Goal: Task Accomplishment & Management: Complete application form

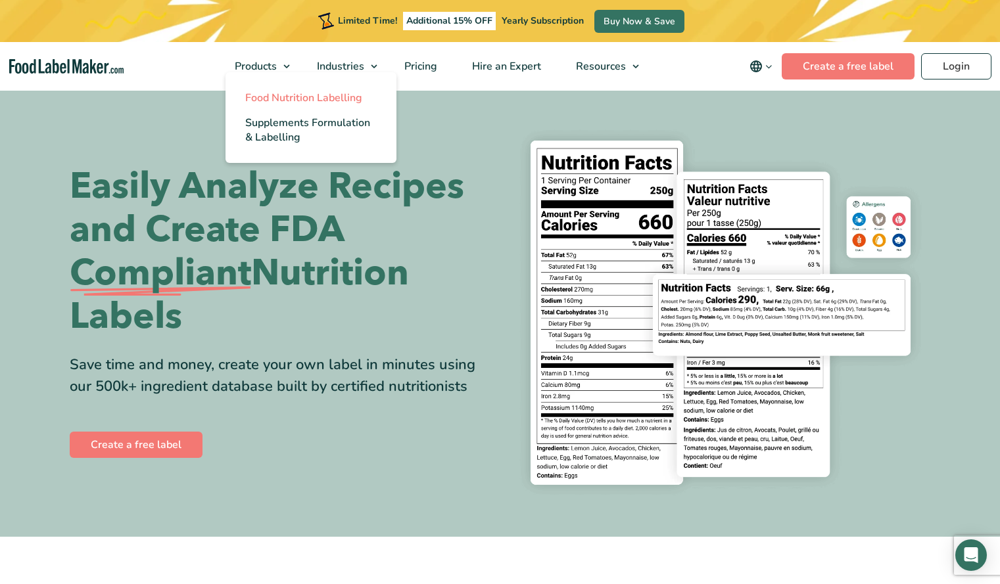
click at [257, 101] on span "Food Nutrition Labelling" at bounding box center [303, 98] width 117 height 14
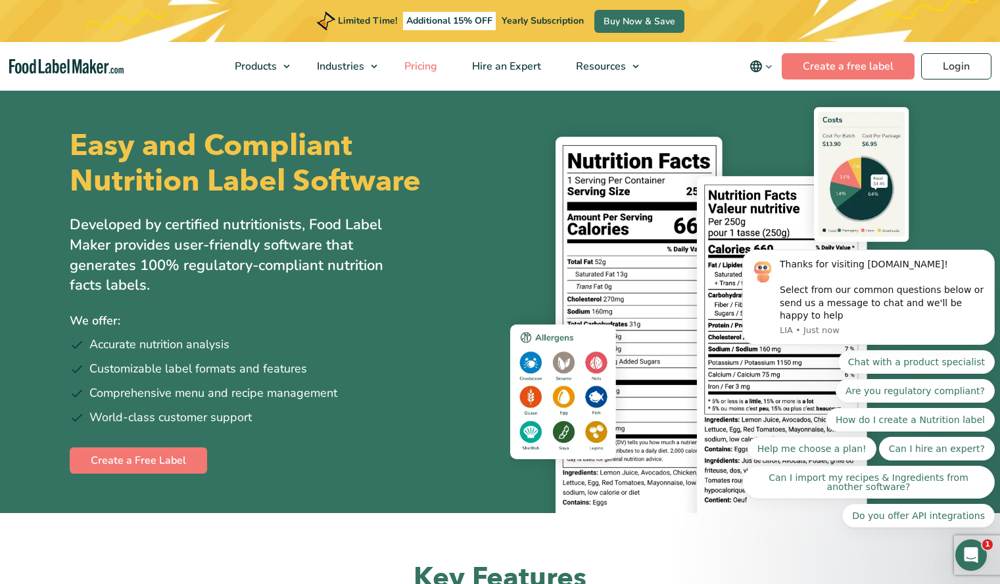
click at [429, 61] on span "Pricing" at bounding box center [419, 66] width 38 height 14
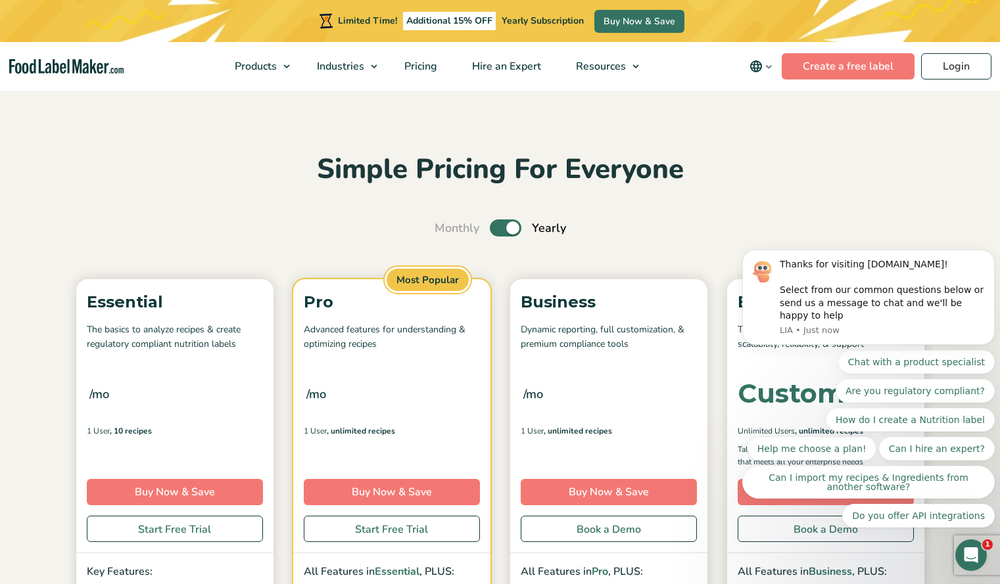
click at [516, 224] on label "Toggle" at bounding box center [506, 228] width 32 height 17
click at [446, 224] on input "Toggle" at bounding box center [441, 228] width 9 height 9
checkbox input "false"
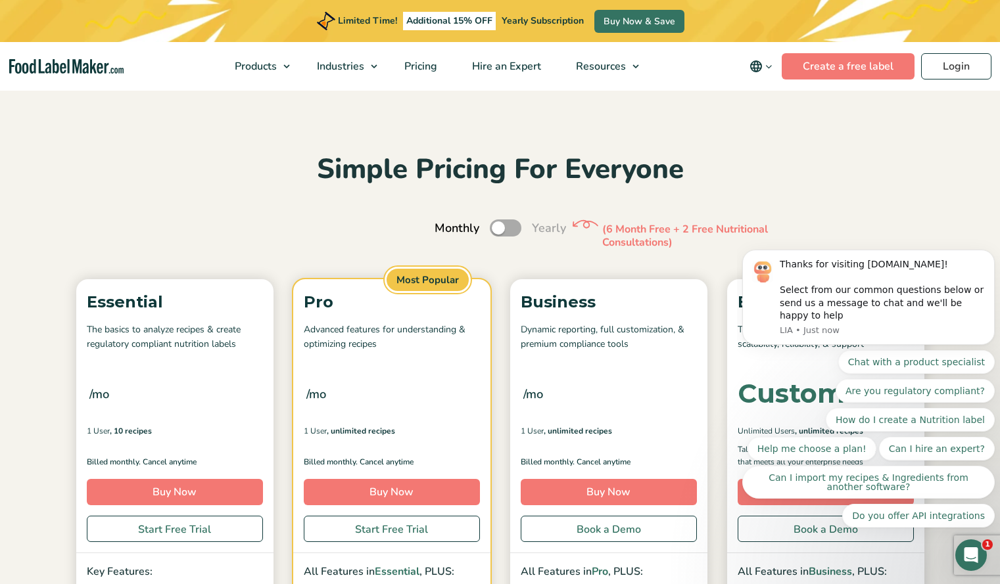
click at [917, 226] on body "Thanks for visiting FoodLabelMaker.com! Select from our common questions below …" at bounding box center [868, 306] width 252 height 473
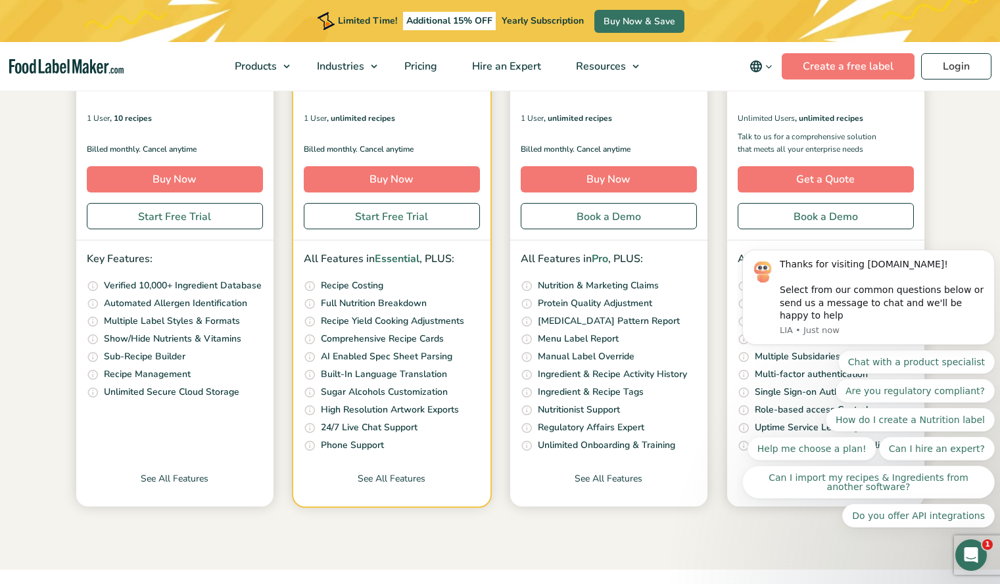
scroll to position [307, 0]
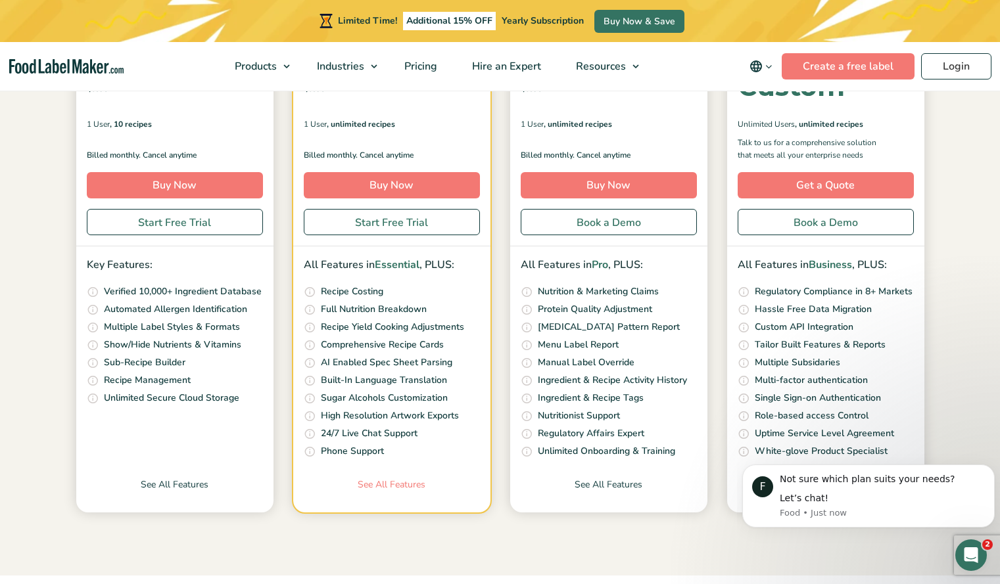
click at [392, 486] on link "See All Features" at bounding box center [391, 495] width 197 height 35
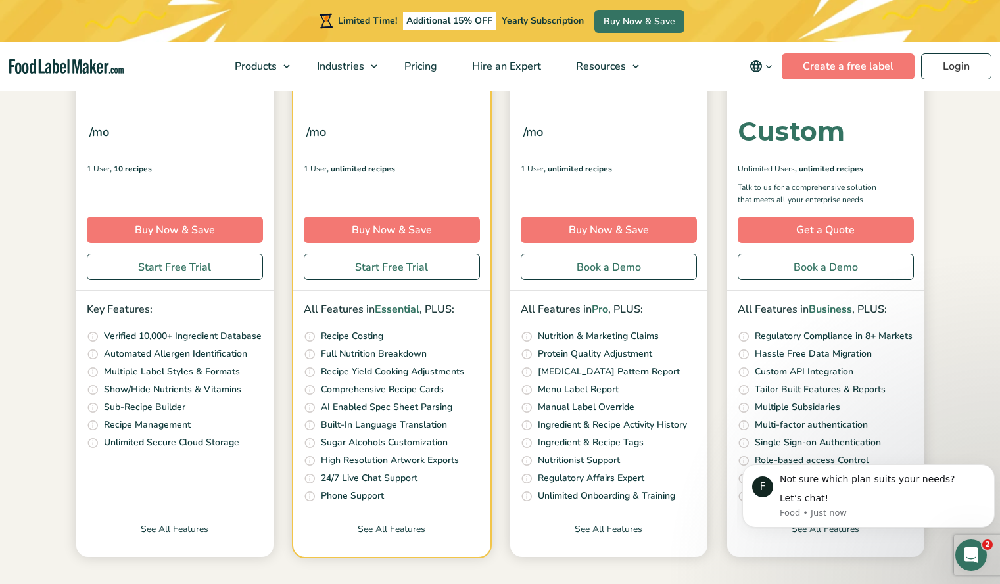
scroll to position [281, 0]
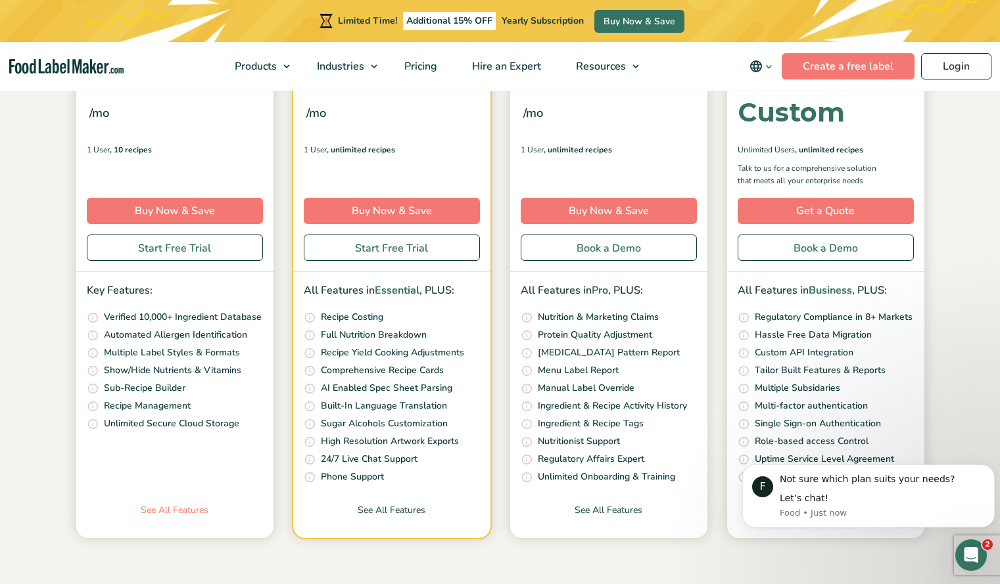
click at [180, 508] on link "See All Features" at bounding box center [174, 521] width 197 height 35
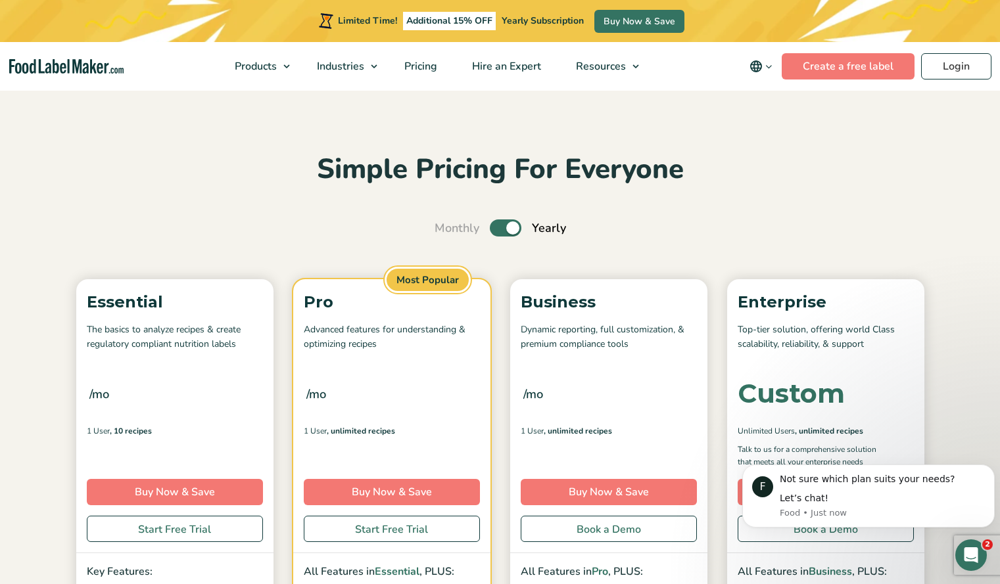
click at [93, 65] on img "main navigation" at bounding box center [66, 66] width 114 height 15
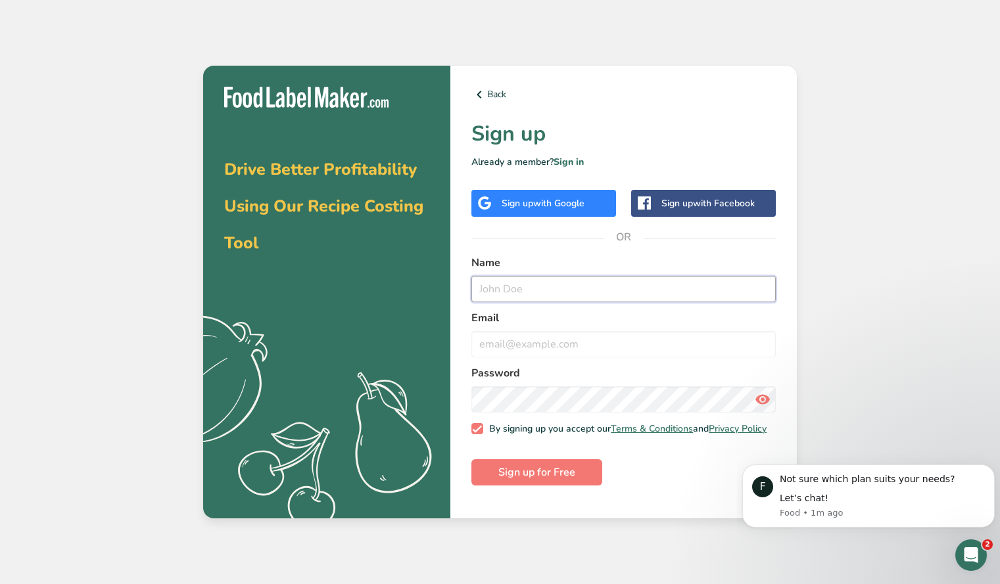
click at [534, 287] on input "text" at bounding box center [623, 289] width 304 height 26
type input "[PERSON_NAME]"
type input "[EMAIL_ADDRESS][DOMAIN_NAME]"
click at [761, 400] on icon at bounding box center [763, 400] width 16 height 24
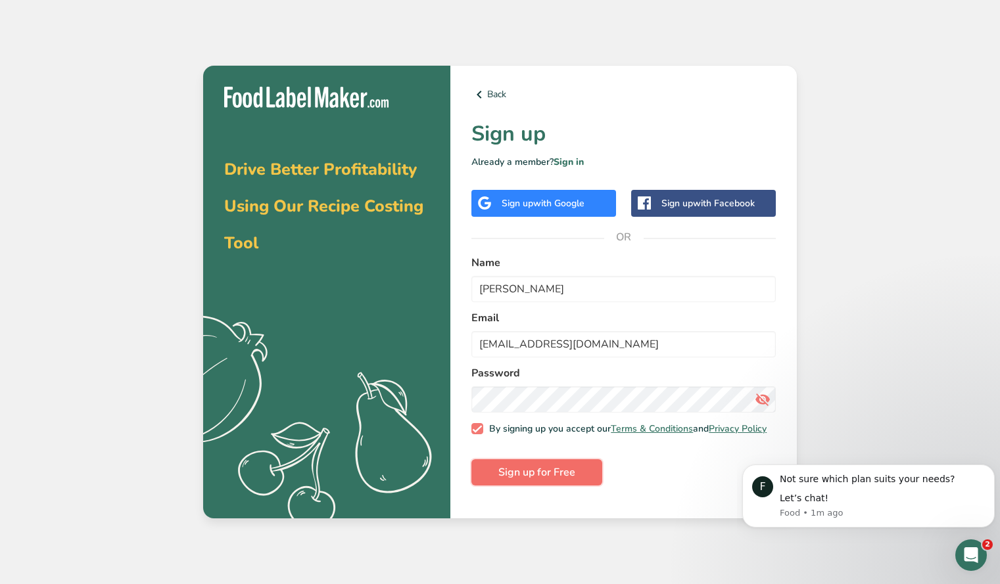
click at [548, 480] on span "Sign up for Free" at bounding box center [536, 473] width 77 height 16
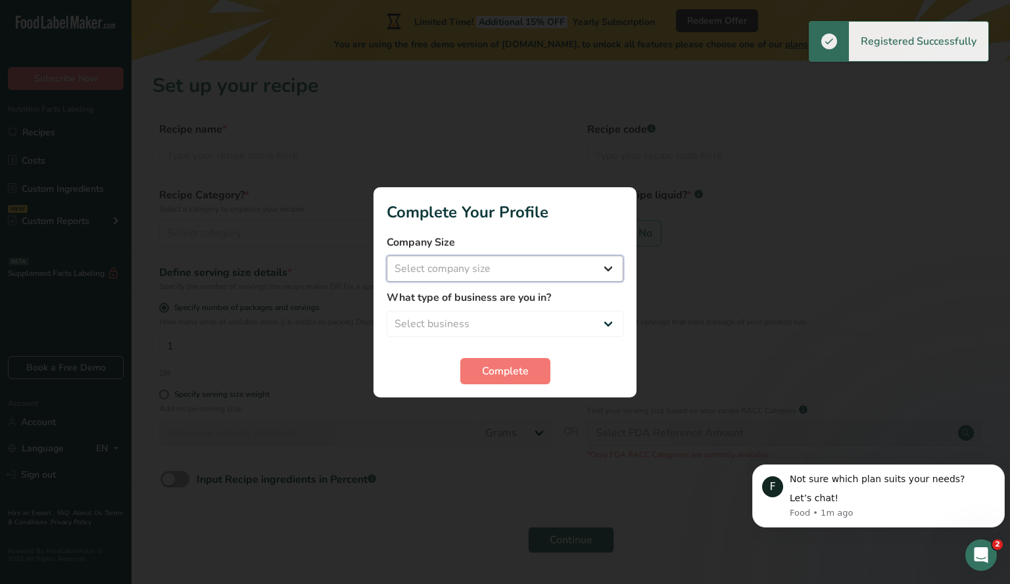
click at [573, 276] on select "Select company size Fewer than 10 Employees 10 to 50 Employees 51 to 500 Employ…" at bounding box center [505, 269] width 237 height 26
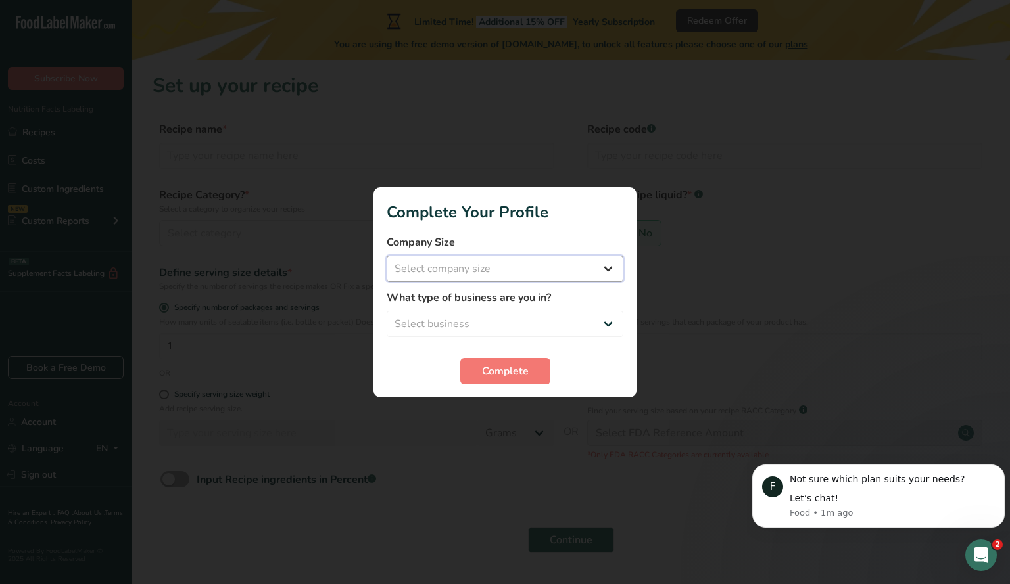
select select "1"
click at [387, 256] on select "Select company size Fewer than 10 Employees 10 to 50 Employees 51 to 500 Employ…" at bounding box center [505, 269] width 237 height 26
click at [498, 314] on select "Select business Packaged Food Manufacturer Restaurant & Cafe Bakery Meal Plans …" at bounding box center [505, 324] width 237 height 26
select select "1"
click at [387, 311] on select "Select business Packaged Food Manufacturer Restaurant & Cafe Bakery Meal Plans …" at bounding box center [505, 324] width 237 height 26
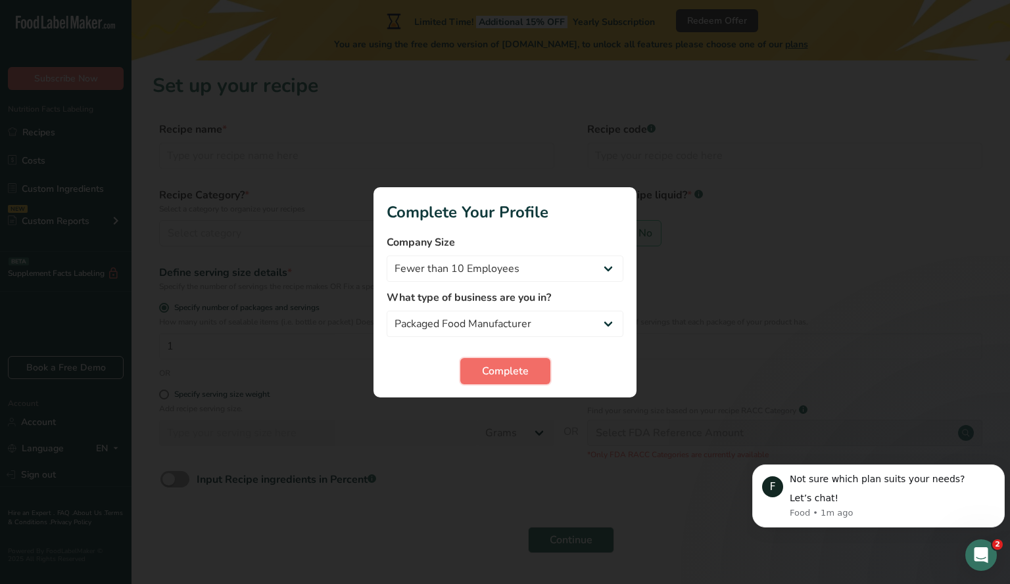
click at [484, 373] on span "Complete" at bounding box center [505, 372] width 47 height 16
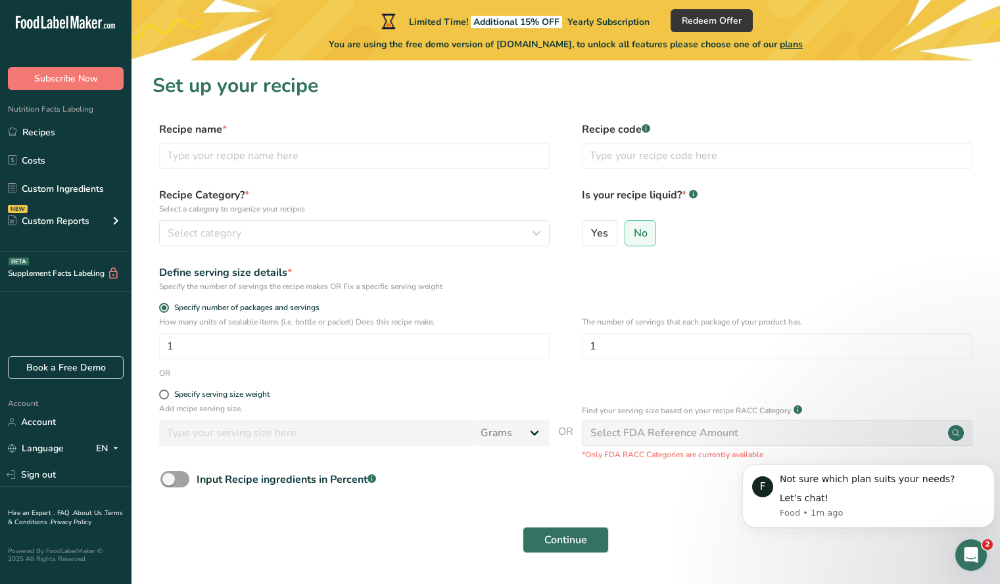
scroll to position [40, 0]
